Goal: Information Seeking & Learning: Learn about a topic

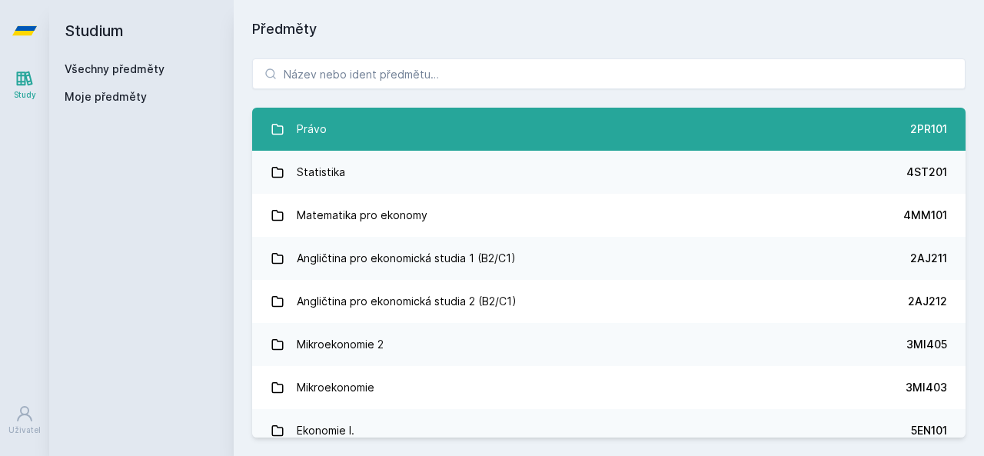
click at [363, 121] on link "Právo 2PR101" at bounding box center [608, 129] width 713 height 43
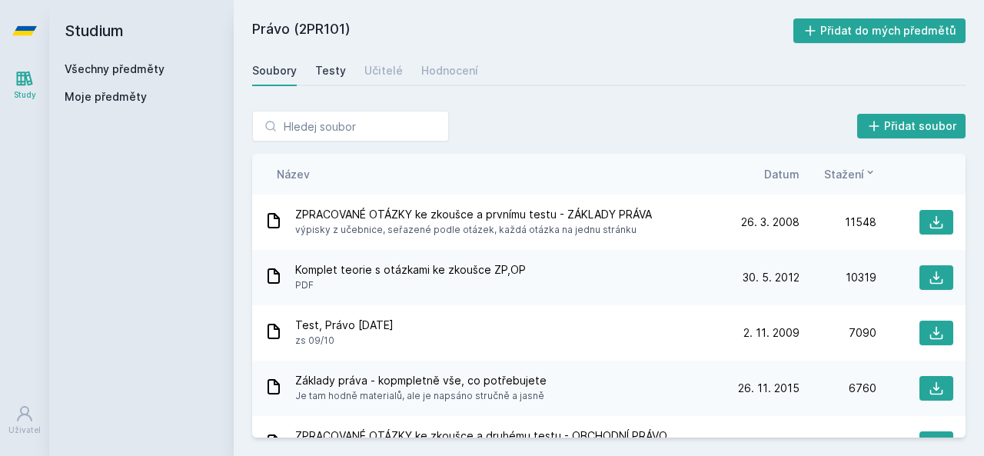
click at [331, 64] on div "Testy" at bounding box center [330, 70] width 31 height 15
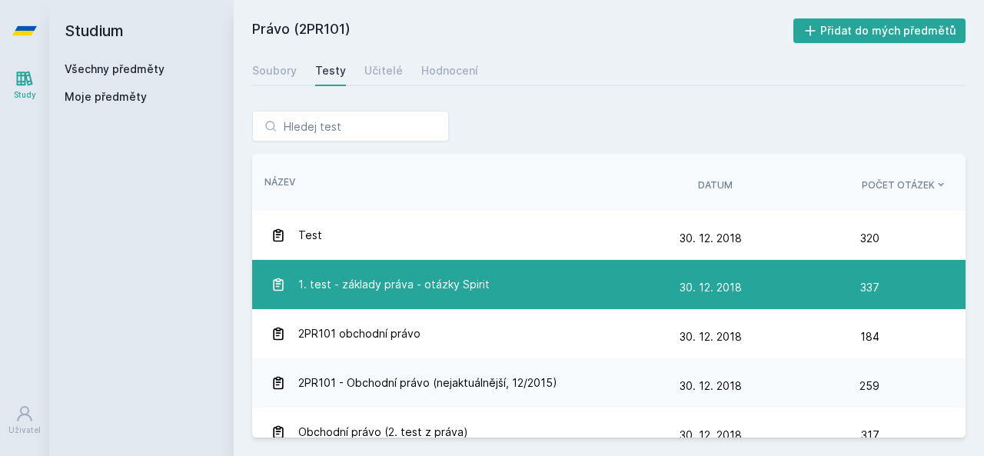
click at [493, 281] on div "1. test - základy práva - otázky Spirit" at bounding box center [475, 284] width 409 height 31
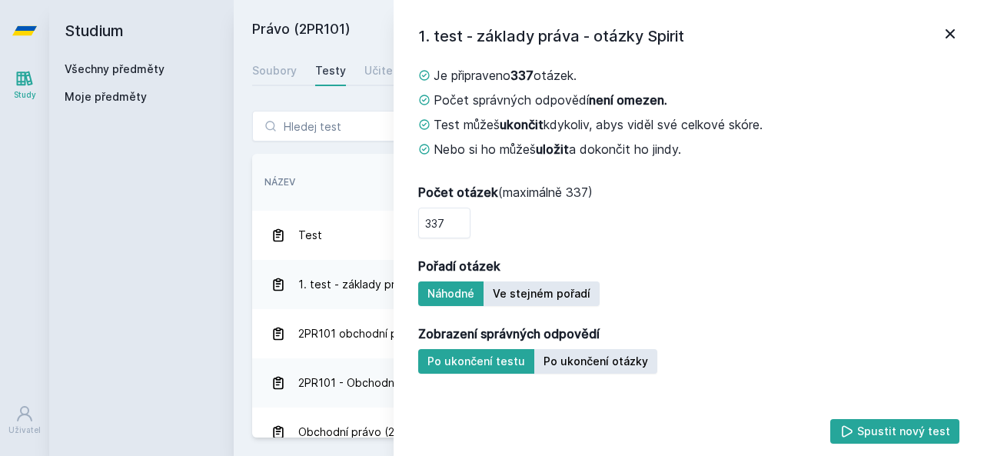
click at [957, 35] on icon at bounding box center [950, 34] width 18 height 18
click at [947, 39] on icon at bounding box center [950, 34] width 18 height 18
